Goal: Task Accomplishment & Management: Complete application form

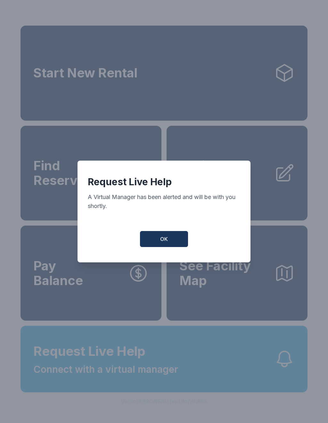
click at [166, 241] on span "OK" at bounding box center [164, 239] width 8 height 8
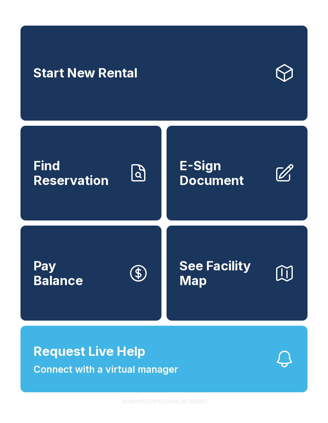
click at [251, 177] on span "E-Sign Document" at bounding box center [224, 173] width 90 height 29
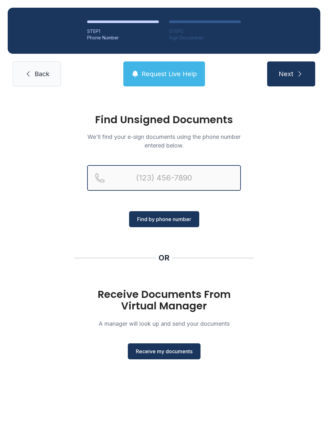
click at [200, 179] on input "Reservation phone number" at bounding box center [164, 178] width 154 height 26
type input "("
click at [291, 232] on div "Find Unsigned Documents We'll find your e-sign documents using the phone number…" at bounding box center [164, 239] width 328 height 291
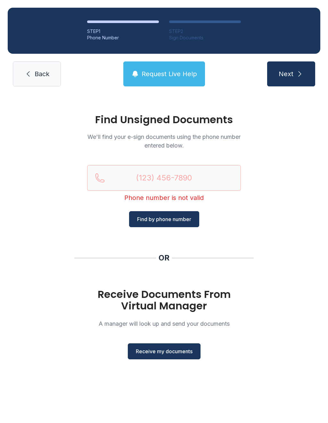
click at [167, 352] on span "Receive my documents" at bounding box center [164, 352] width 57 height 8
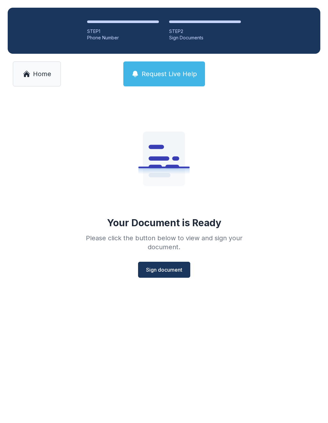
click at [165, 274] on button "Sign document" at bounding box center [164, 270] width 52 height 16
click at [44, 78] on link "Home" at bounding box center [37, 73] width 48 height 25
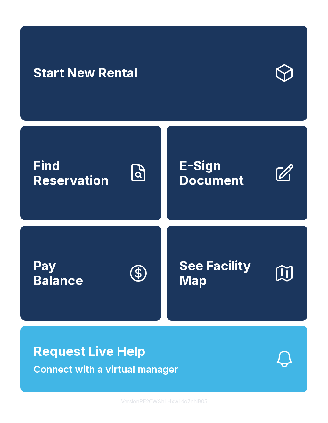
click at [286, 183] on icon at bounding box center [284, 173] width 20 height 20
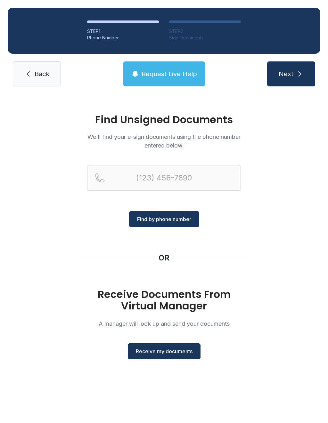
click at [169, 354] on span "Receive my documents" at bounding box center [164, 352] width 57 height 8
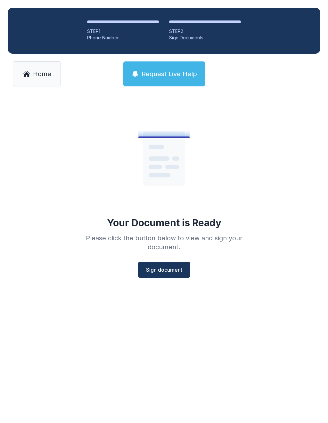
click at [162, 271] on span "Sign document" at bounding box center [164, 270] width 36 height 8
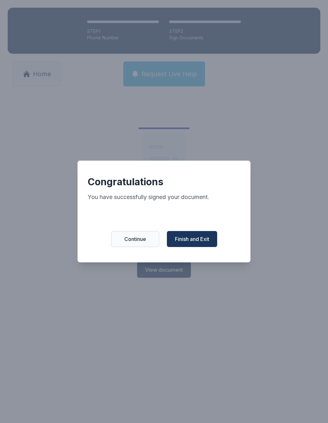
click at [200, 243] on span "Finish and Exit" at bounding box center [192, 239] width 34 height 8
